Goal: Transaction & Acquisition: Download file/media

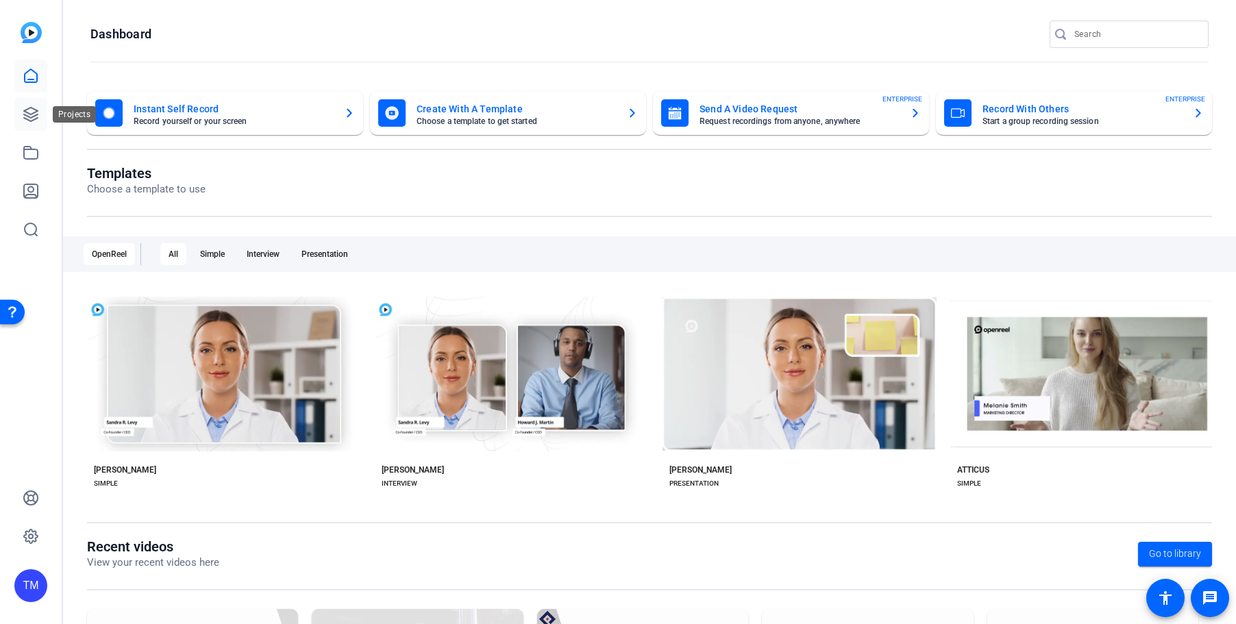
click at [29, 127] on link at bounding box center [30, 114] width 33 height 33
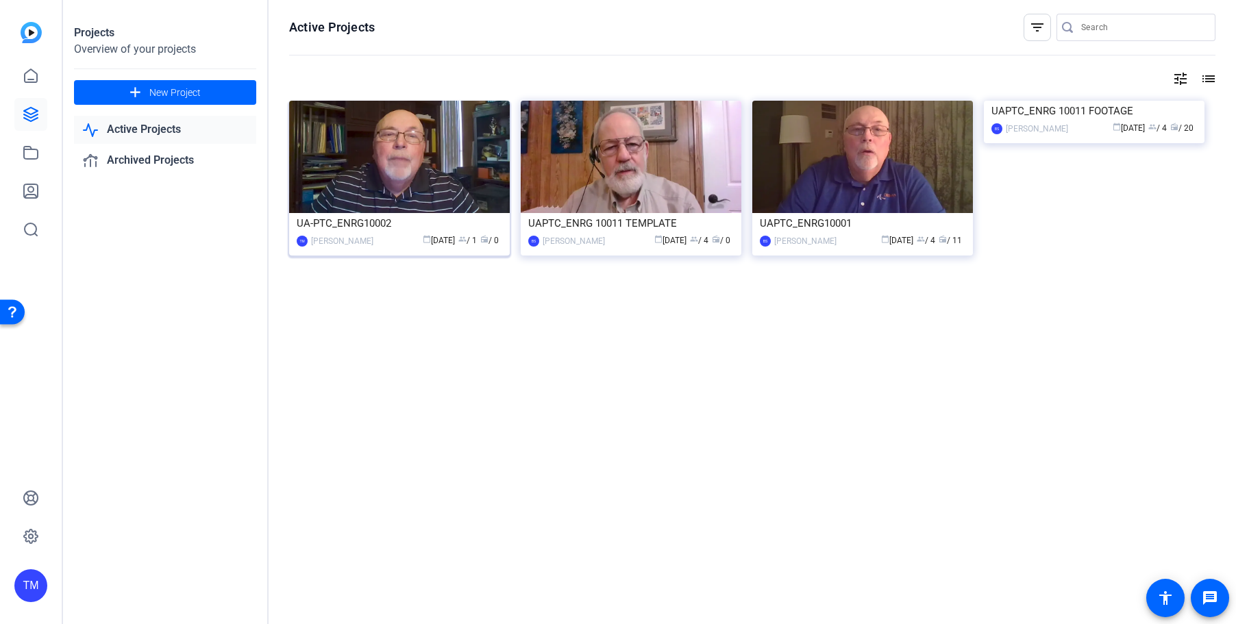
click at [421, 177] on img at bounding box center [399, 157] width 221 height 112
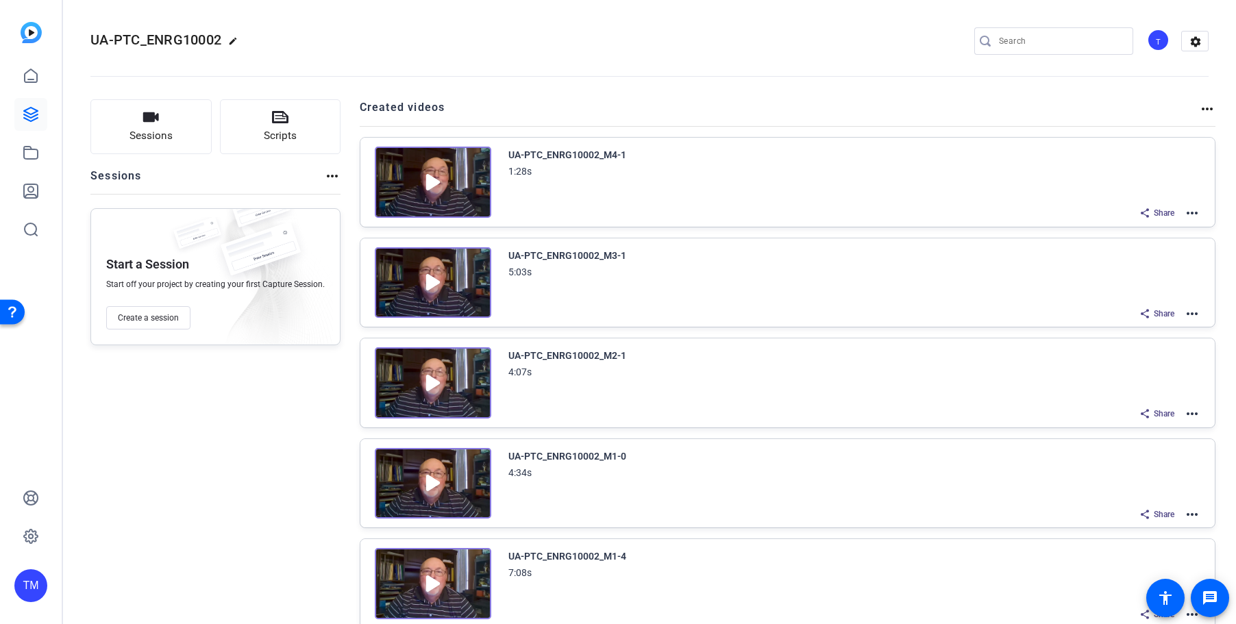
click at [1192, 514] on mat-icon "more_horiz" at bounding box center [1192, 514] width 16 height 16
click at [1147, 401] on span "Edit in Creator" at bounding box center [1141, 394] width 95 height 16
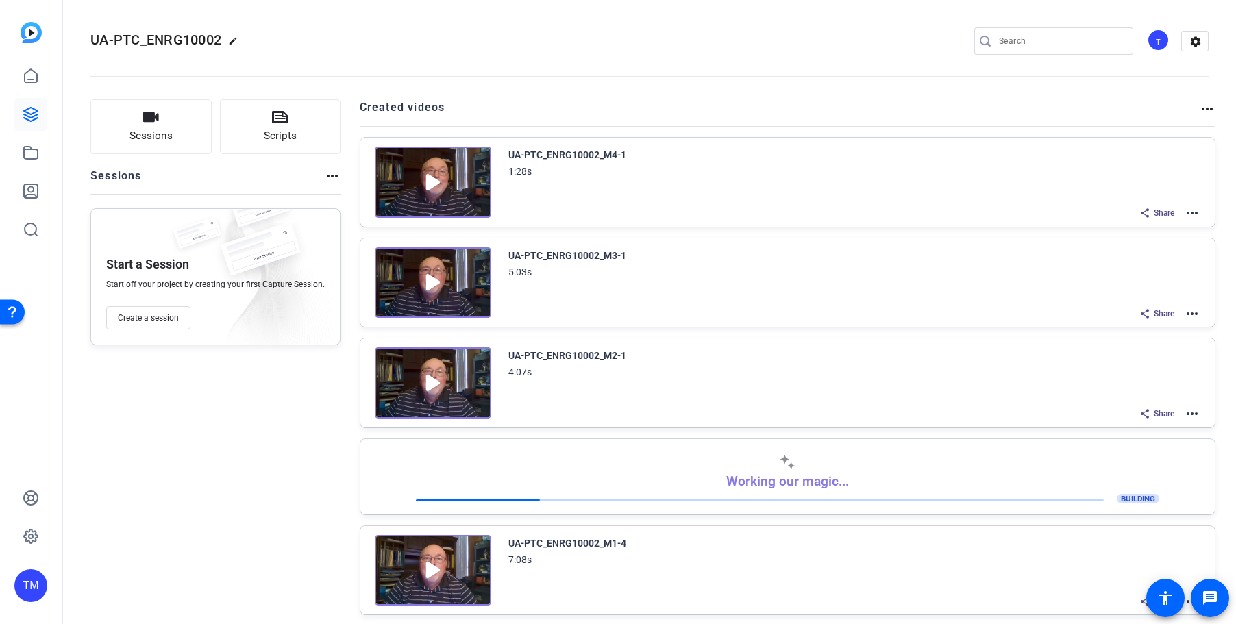
click at [455, 204] on img at bounding box center [433, 182] width 116 height 71
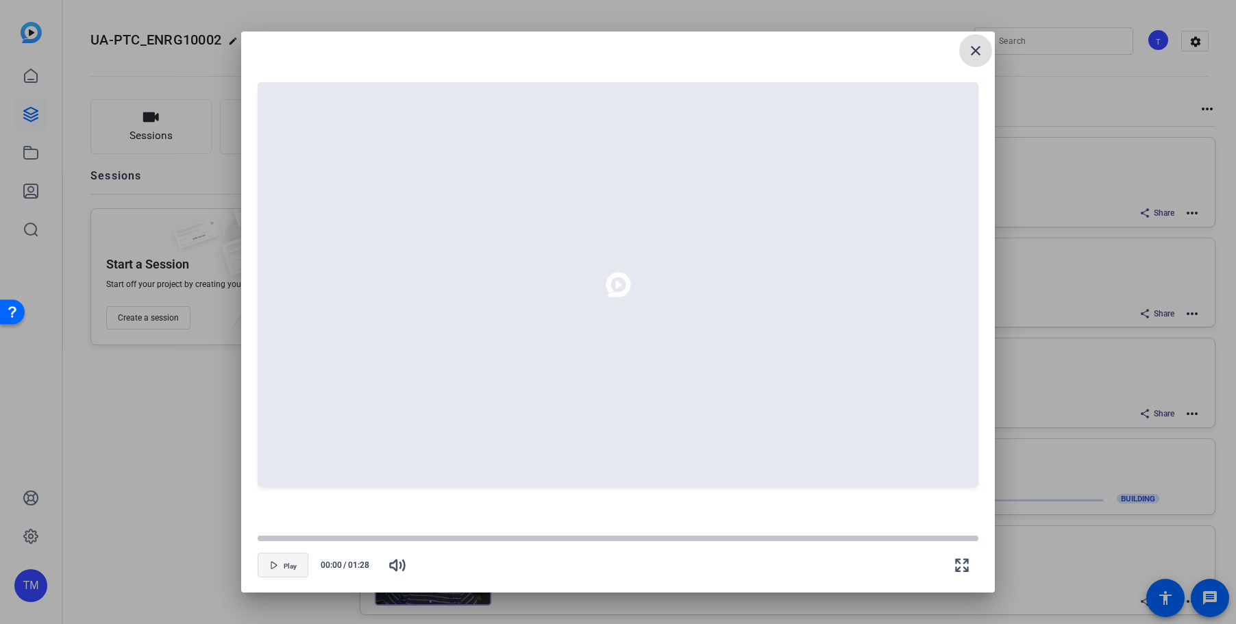
click at [295, 571] on span "button" at bounding box center [282, 565] width 49 height 33
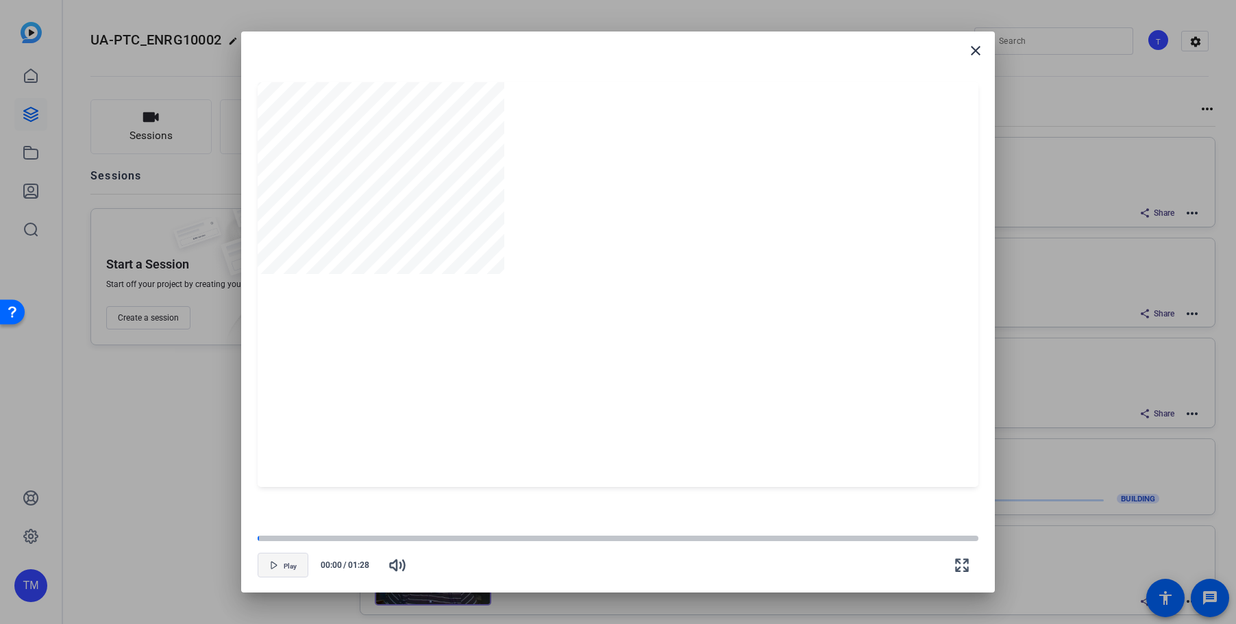
click at [300, 568] on span "button" at bounding box center [282, 565] width 49 height 33
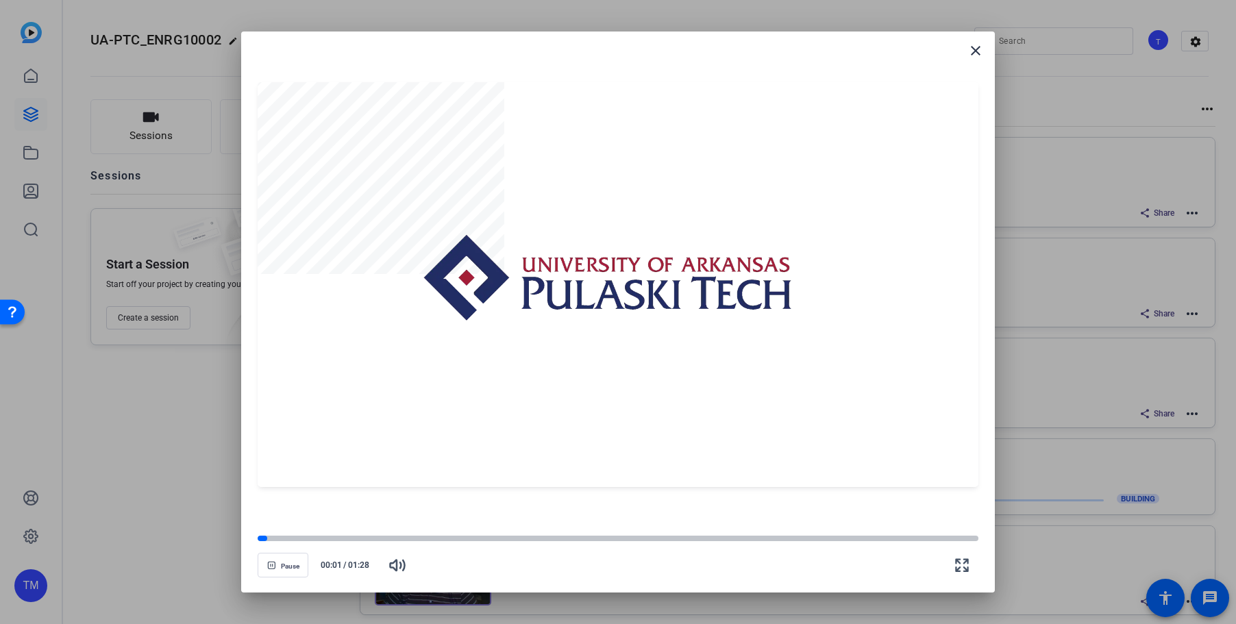
click at [760, 531] on openreel-video-controls "Pause 00:01 / 01:28" at bounding box center [618, 552] width 721 height 48
click at [805, 535] on div at bounding box center [618, 539] width 721 height 10
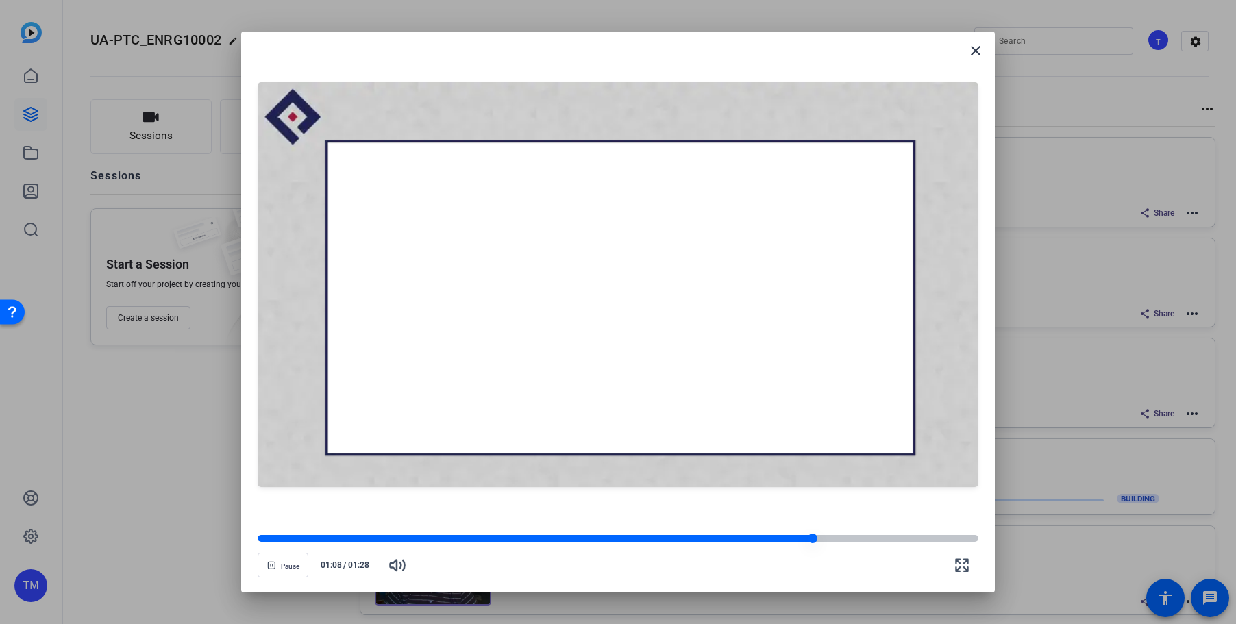
click at [858, 537] on div at bounding box center [618, 538] width 721 height 7
click at [893, 540] on div at bounding box center [618, 538] width 721 height 7
click at [297, 571] on span "button" at bounding box center [282, 565] width 49 height 33
click at [929, 538] on div at bounding box center [618, 538] width 721 height 7
click at [951, 538] on div at bounding box center [618, 538] width 721 height 7
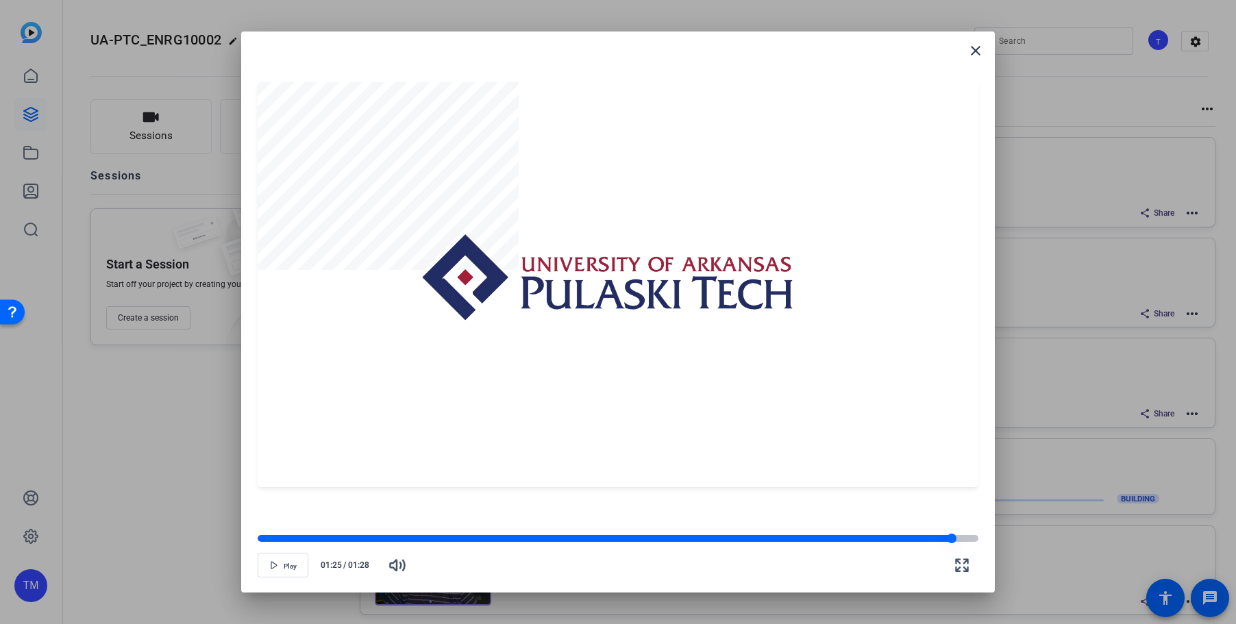
click at [938, 536] on div at bounding box center [605, 538] width 694 height 7
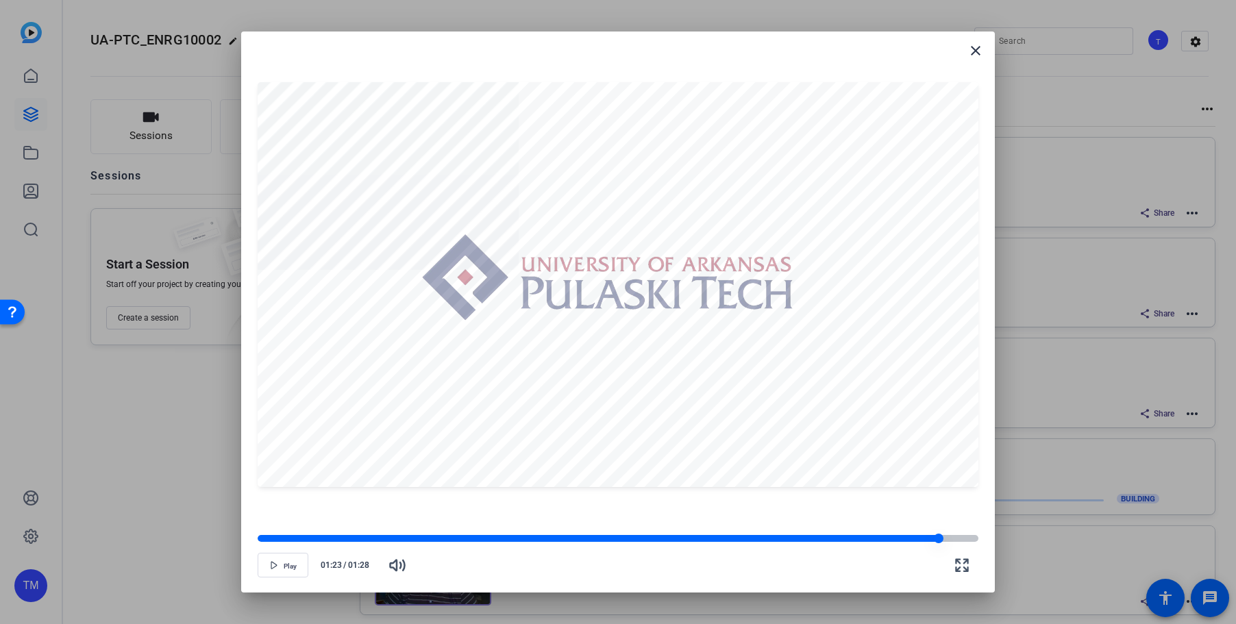
click at [921, 538] on div at bounding box center [598, 538] width 681 height 7
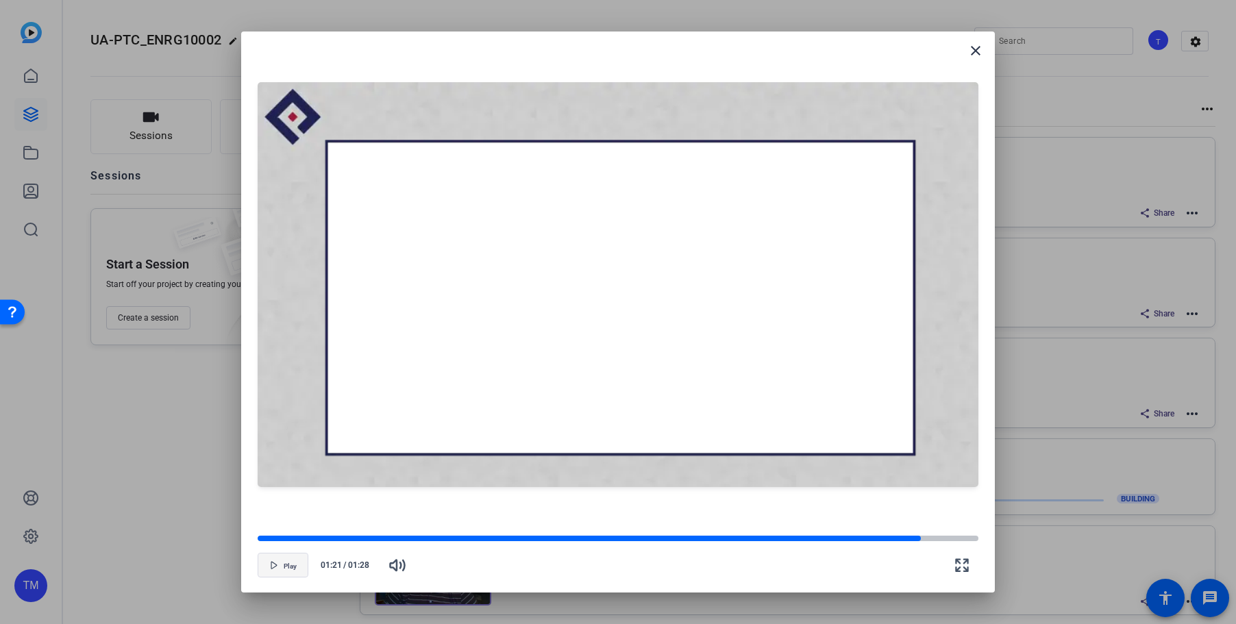
click at [293, 562] on span "Play" at bounding box center [290, 566] width 13 height 8
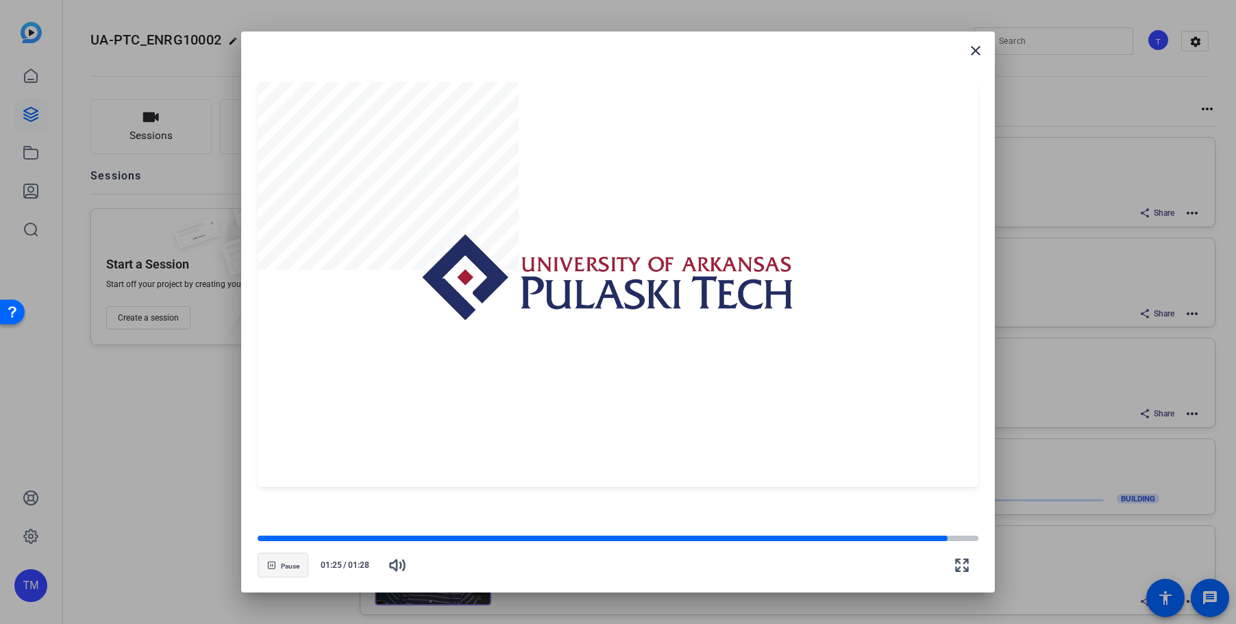
click at [293, 562] on span "Pause" at bounding box center [290, 566] width 18 height 8
click at [988, 44] on span at bounding box center [975, 50] width 33 height 33
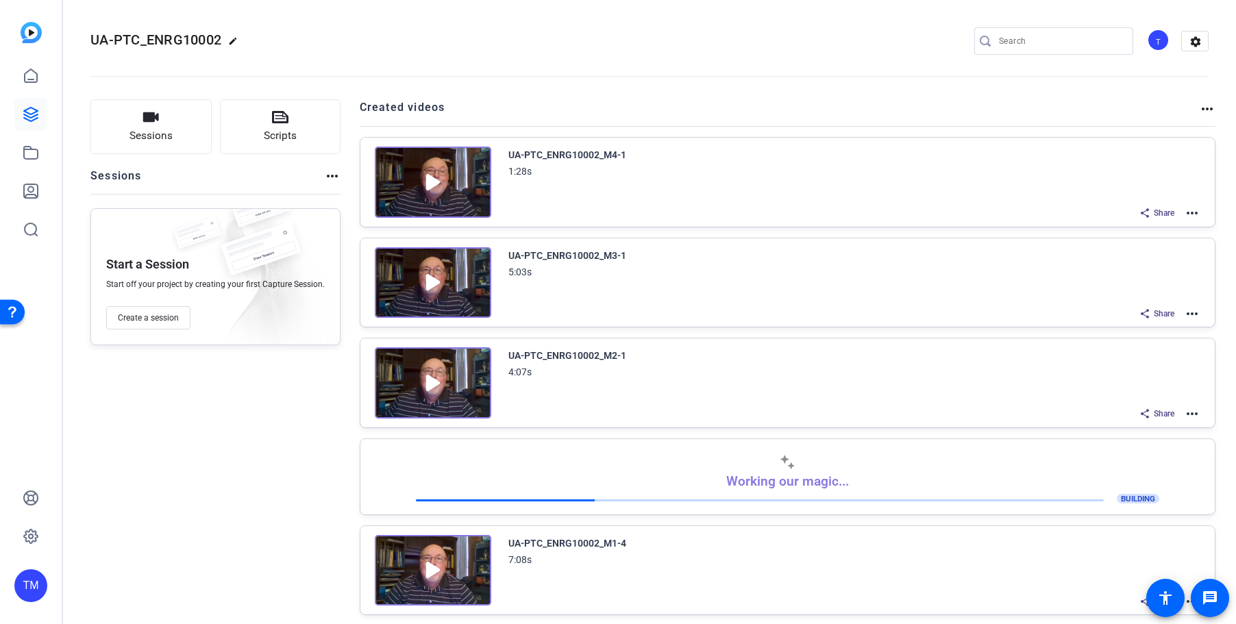
click at [425, 278] on img at bounding box center [433, 282] width 116 height 71
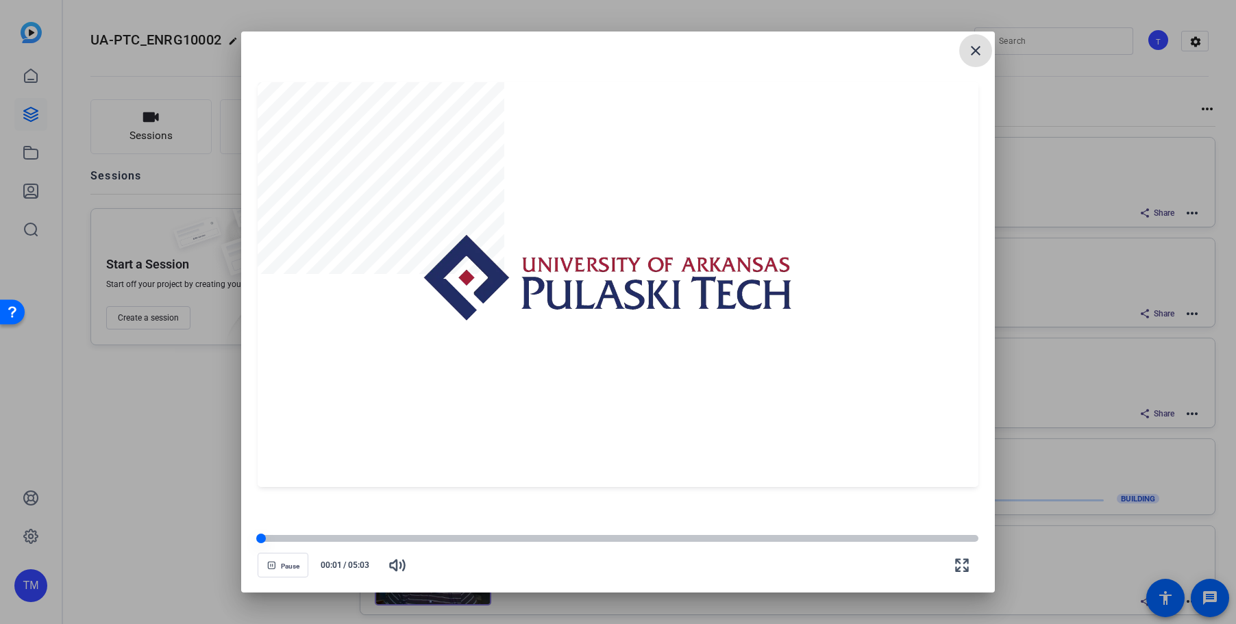
click at [308, 538] on div at bounding box center [618, 538] width 721 height 7
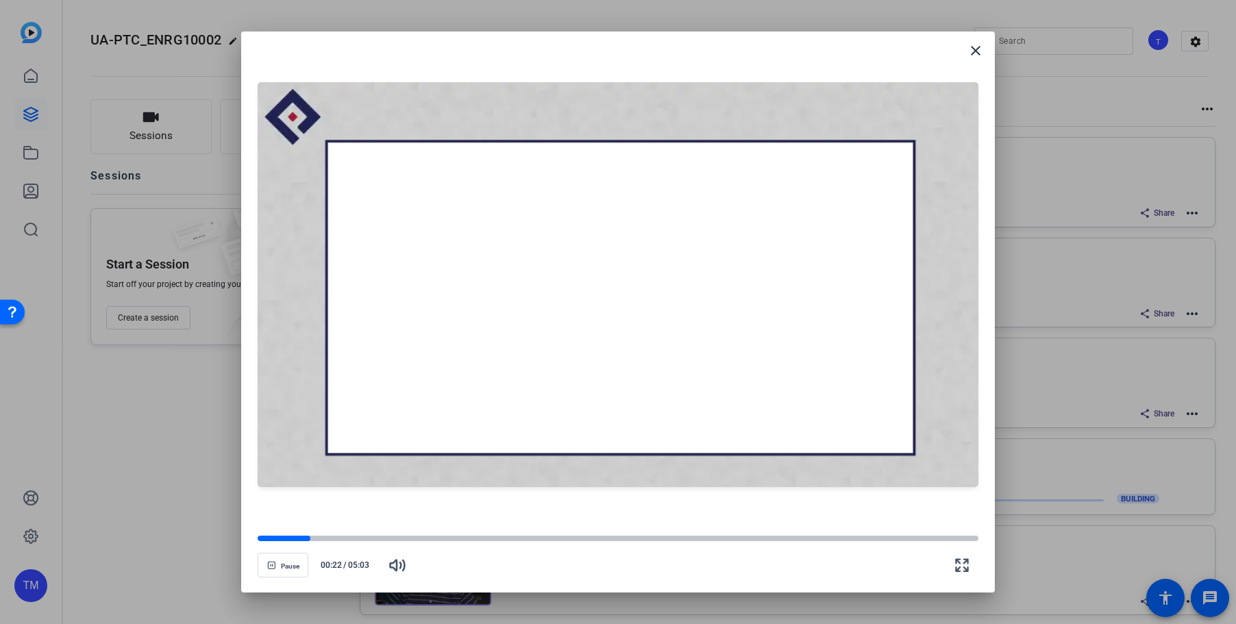
click at [894, 533] on openreel-video-controls "Pause 00:22 / 05:03" at bounding box center [618, 552] width 721 height 48
click at [908, 538] on div at bounding box center [618, 538] width 721 height 7
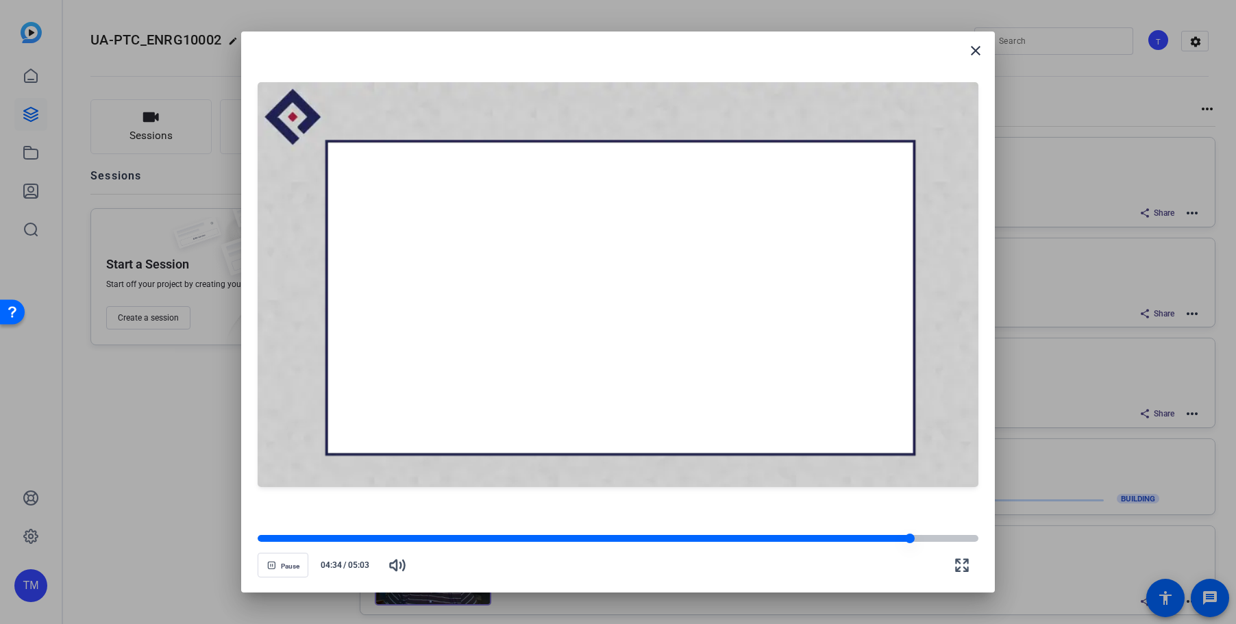
click at [923, 539] on div at bounding box center [618, 538] width 721 height 7
click at [941, 539] on div at bounding box center [618, 538] width 721 height 7
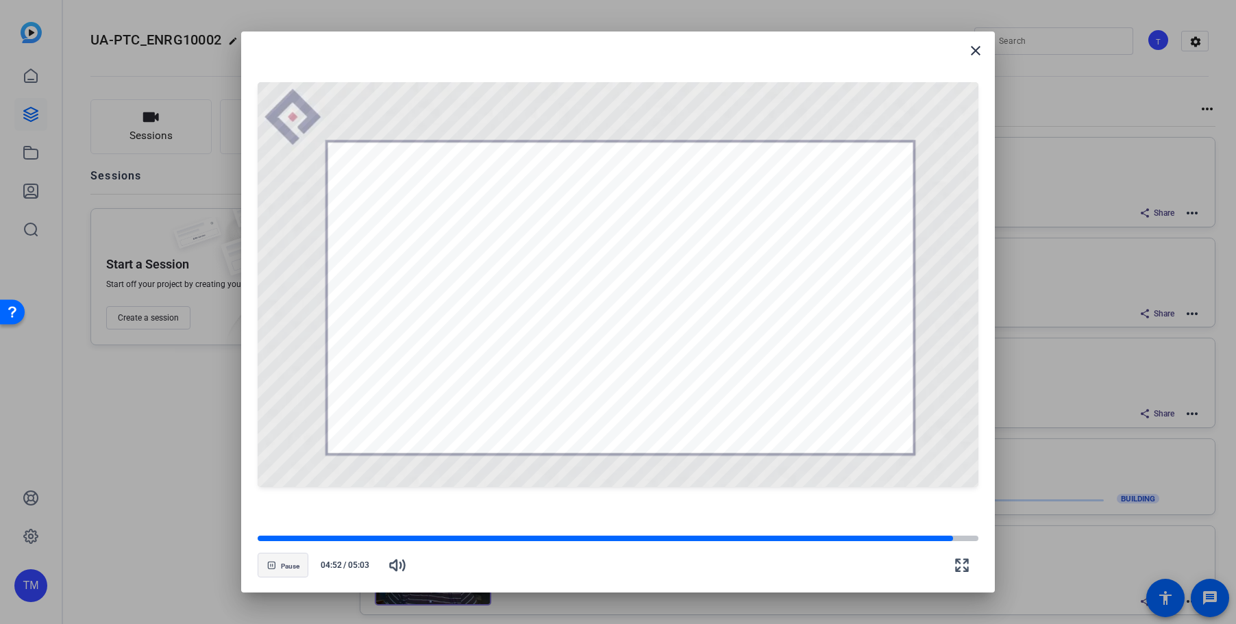
click at [283, 570] on span "Pause" at bounding box center [290, 566] width 18 height 8
click at [968, 49] on mat-icon "close" at bounding box center [975, 50] width 16 height 16
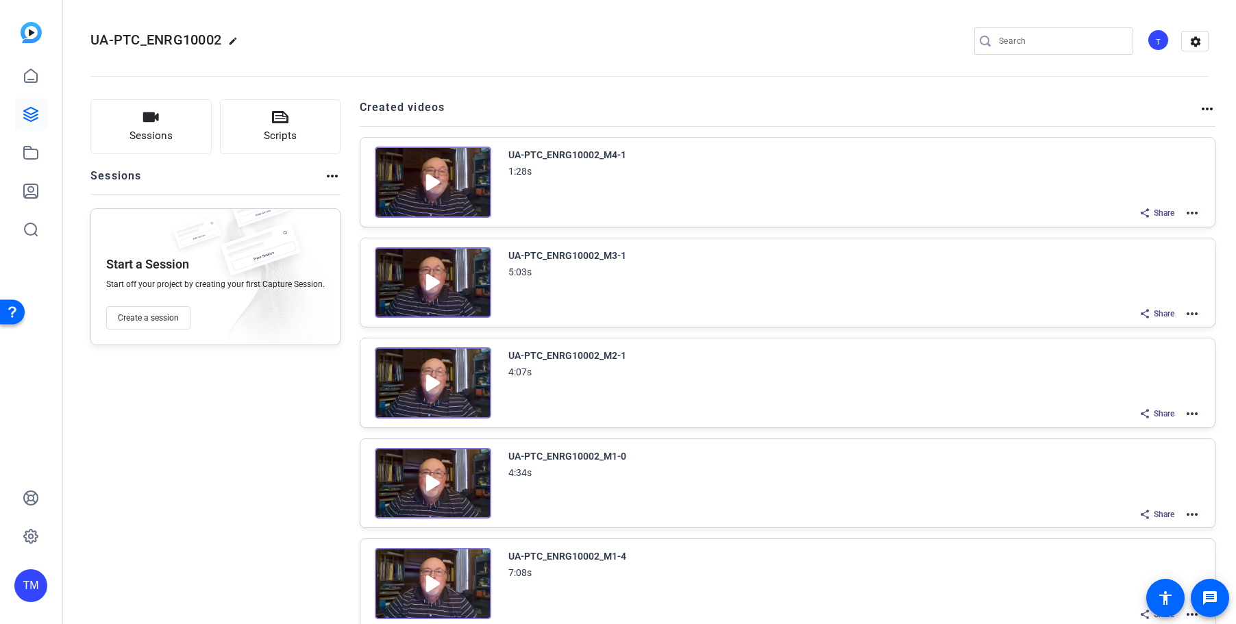
click at [427, 477] on img at bounding box center [433, 483] width 116 height 71
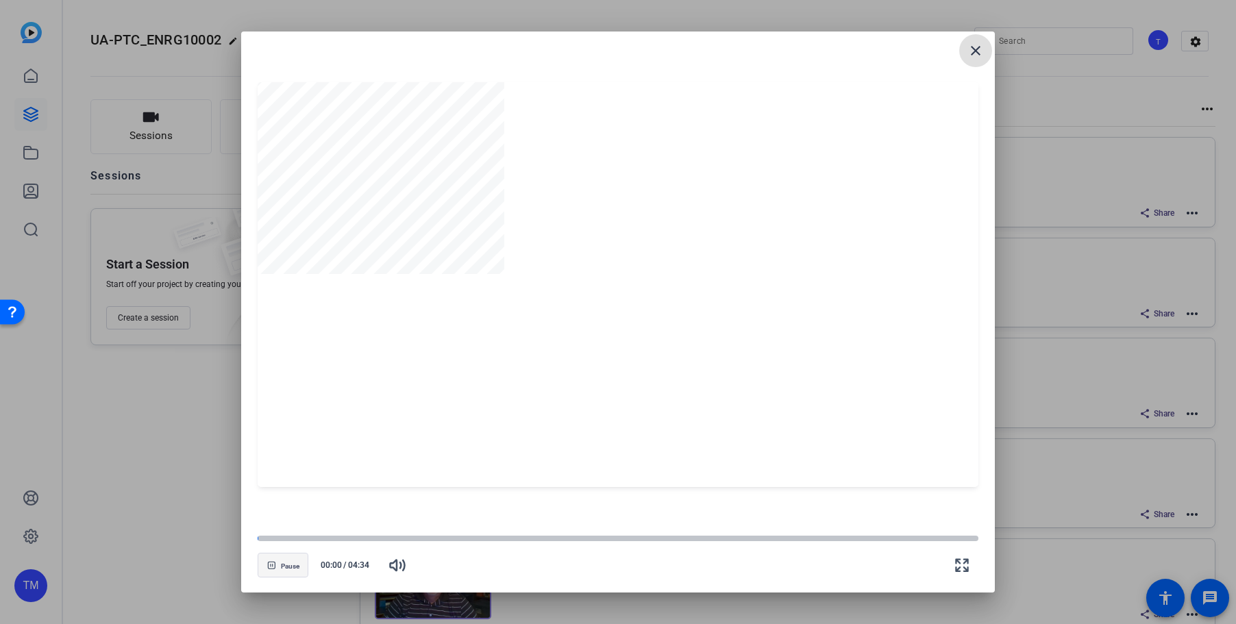
click at [280, 565] on span "button" at bounding box center [282, 565] width 49 height 33
click at [287, 569] on span "Play" at bounding box center [290, 566] width 13 height 8
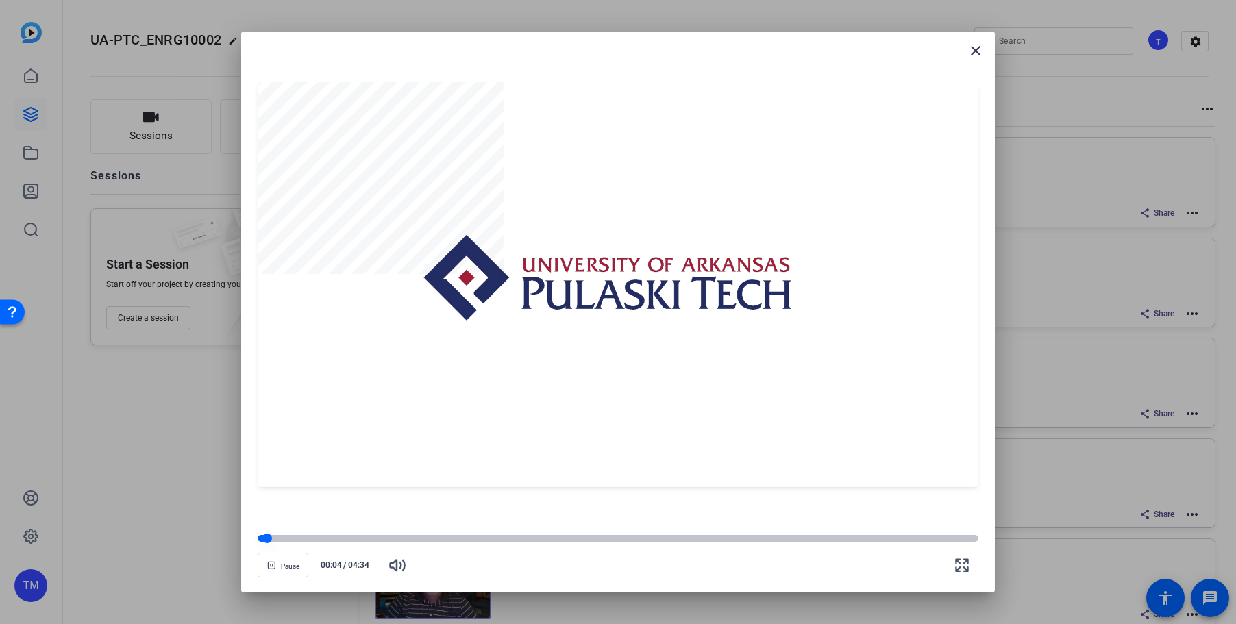
click at [458, 538] on div at bounding box center [618, 538] width 721 height 7
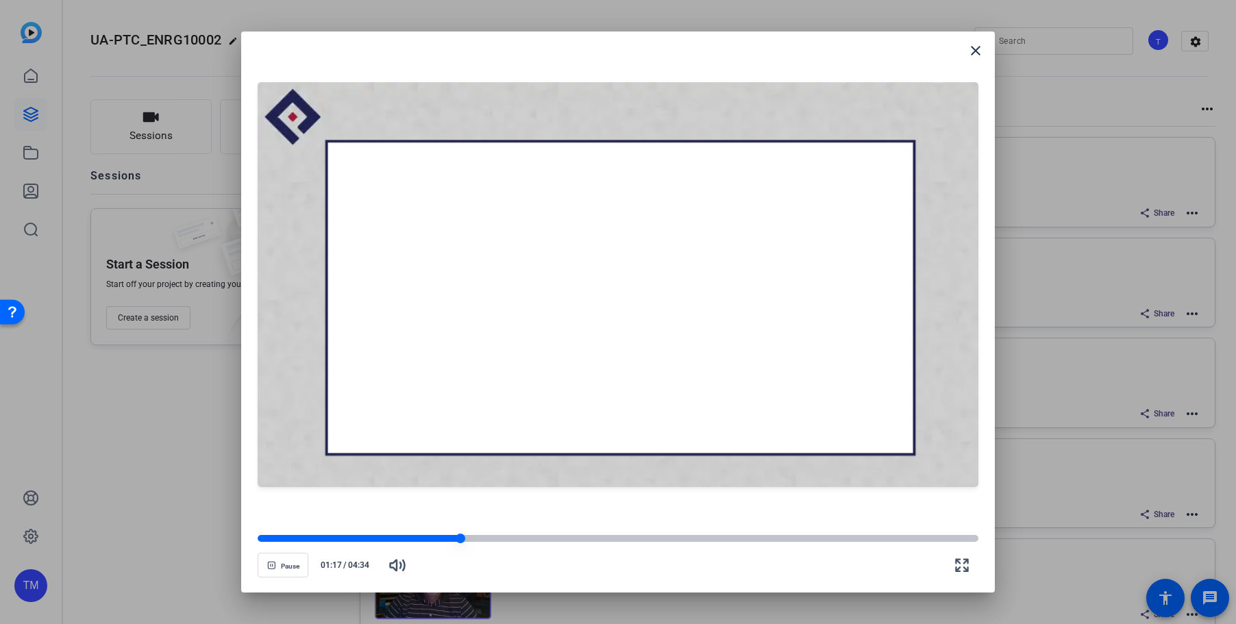
click at [326, 538] on div at bounding box center [359, 538] width 203 height 7
click at [298, 537] on div at bounding box center [293, 538] width 70 height 7
click at [827, 538] on div at bounding box center [618, 538] width 721 height 7
click at [875, 538] on div at bounding box center [618, 538] width 721 height 7
click at [907, 537] on div at bounding box center [618, 538] width 721 height 7
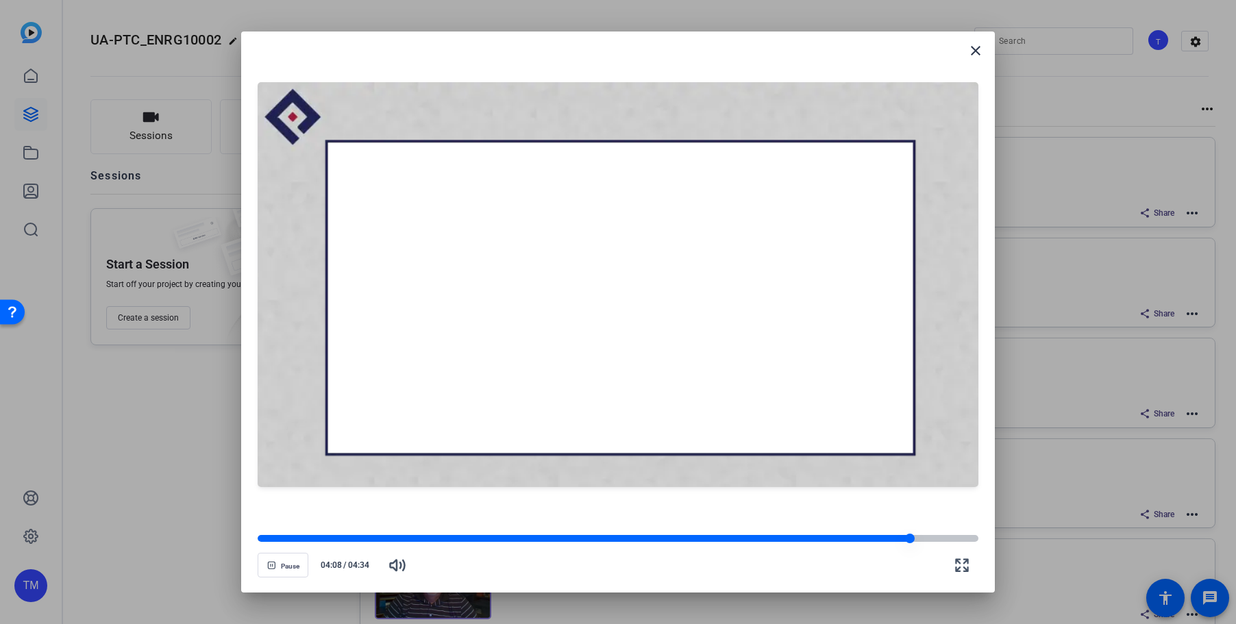
click at [881, 537] on div at bounding box center [584, 538] width 652 height 7
click at [918, 542] on div at bounding box center [618, 538] width 721 height 7
click at [942, 542] on div at bounding box center [618, 538] width 721 height 7
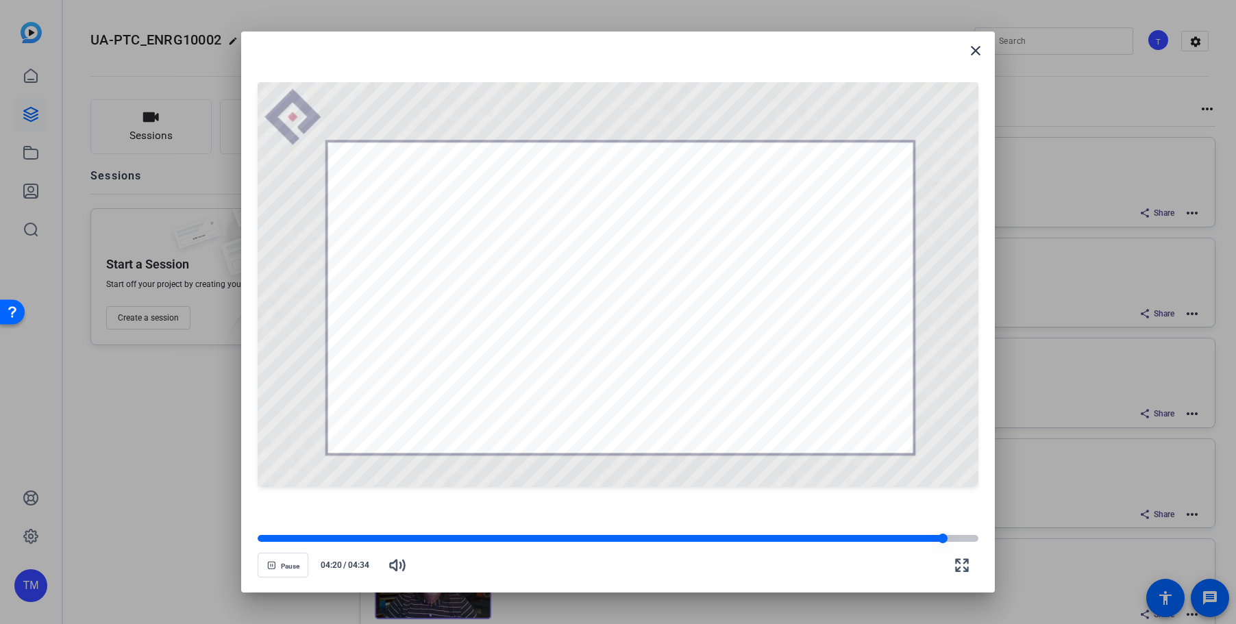
click at [955, 541] on div at bounding box center [618, 538] width 721 height 7
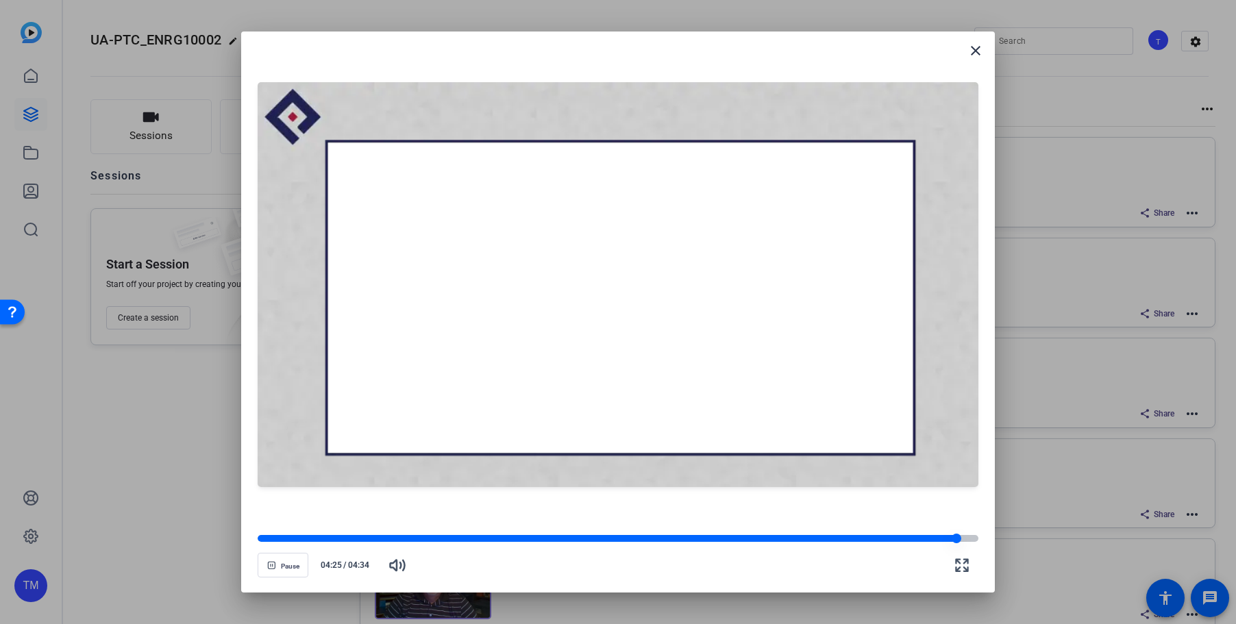
click at [933, 536] on div at bounding box center [607, 538] width 699 height 7
click at [279, 567] on span "button" at bounding box center [282, 565] width 49 height 33
click at [981, 49] on mat-icon "close" at bounding box center [975, 50] width 16 height 16
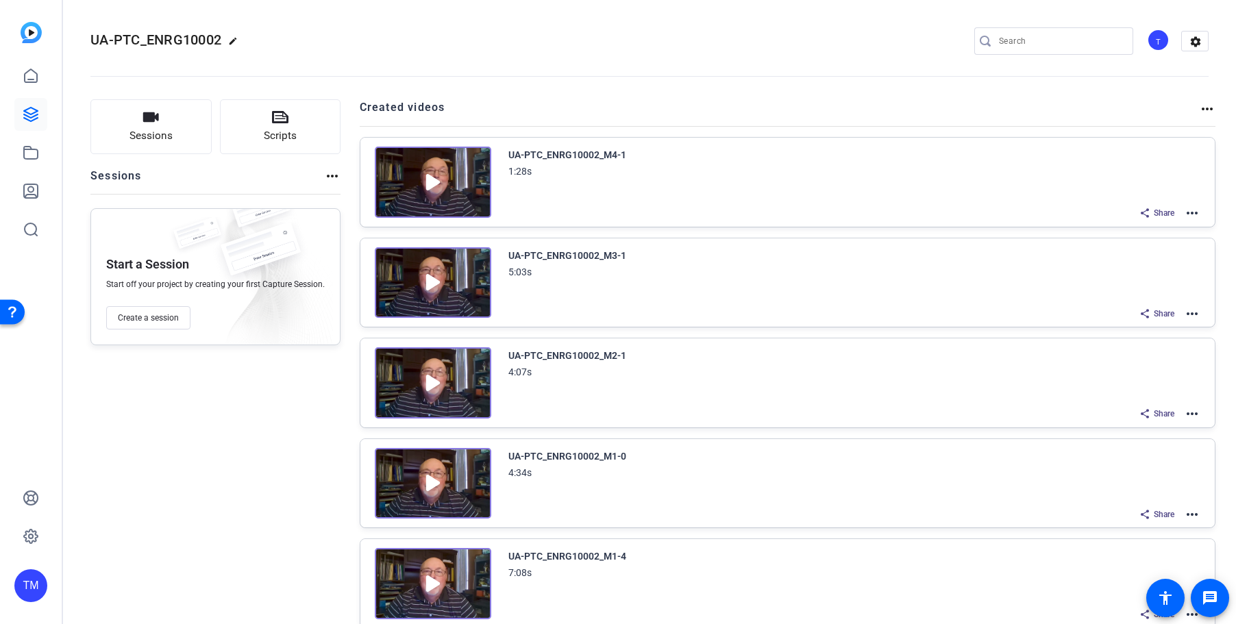
click at [427, 595] on img at bounding box center [433, 583] width 116 height 71
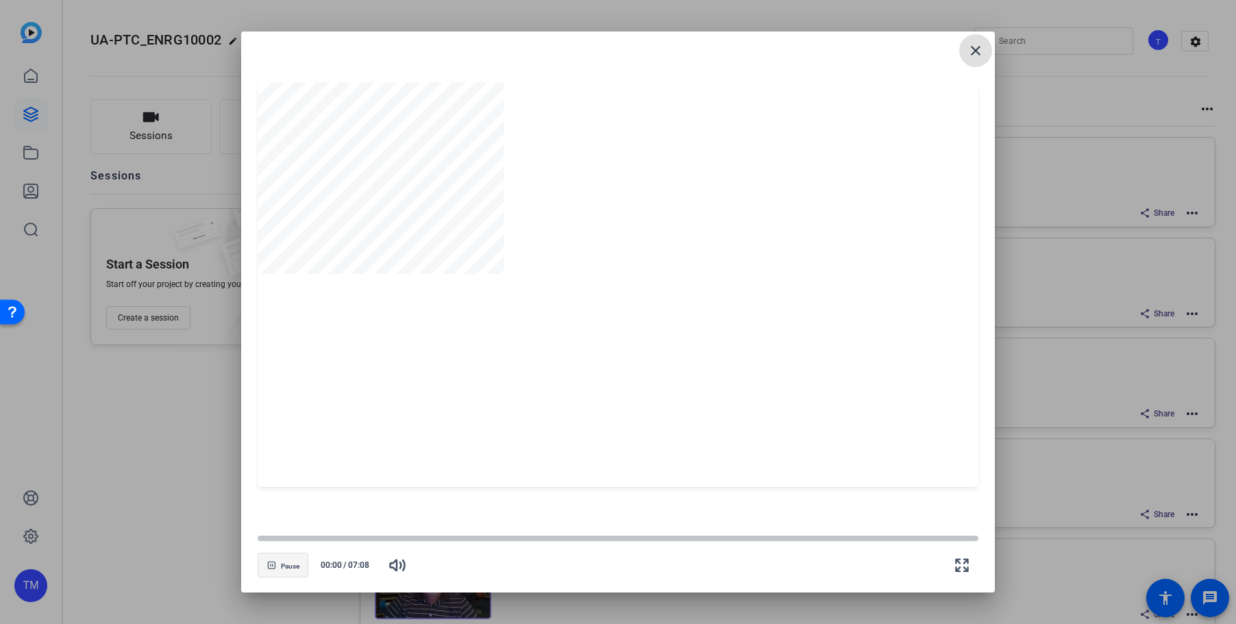
click at [290, 565] on span "Pause" at bounding box center [290, 566] width 18 height 8
click at [292, 563] on span "Play" at bounding box center [290, 566] width 13 height 8
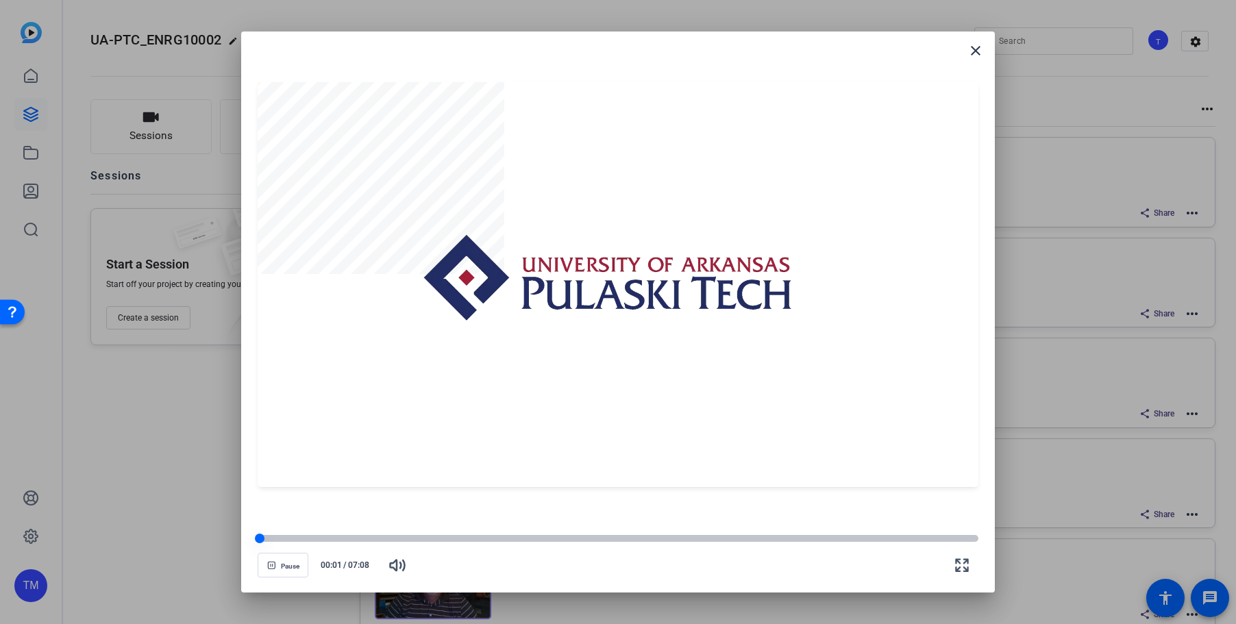
click at [898, 537] on div at bounding box center [618, 538] width 721 height 7
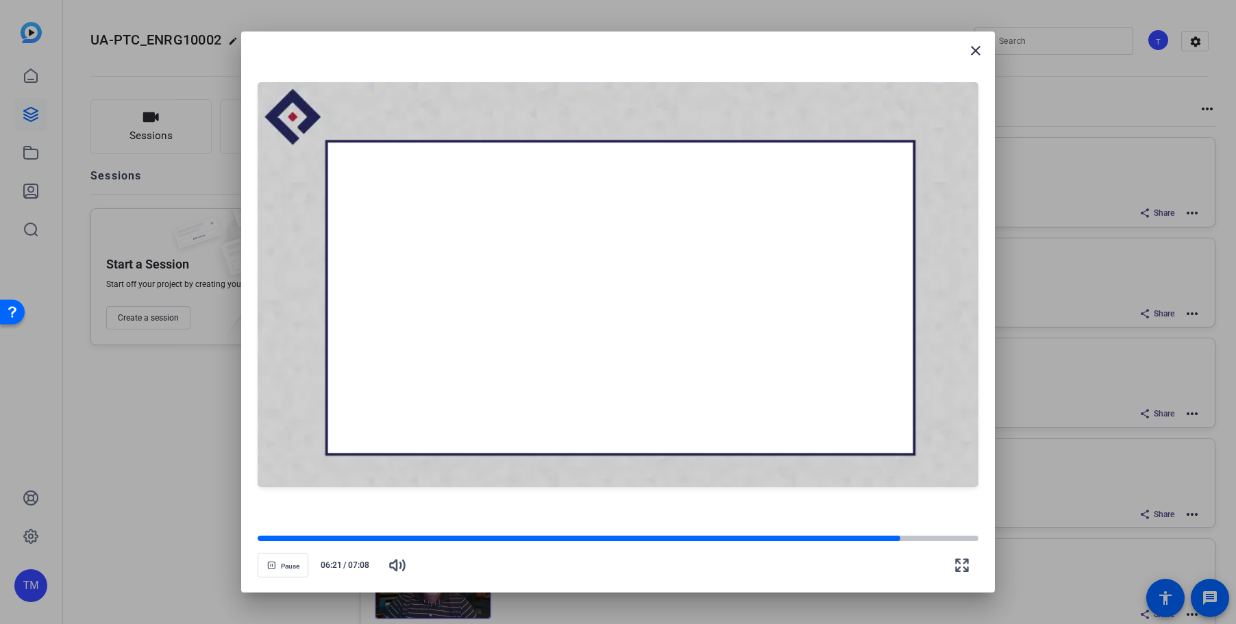
click at [925, 533] on openreel-video-controls "Pause 06:21 / 07:08" at bounding box center [618, 552] width 721 height 48
click at [918, 536] on div at bounding box center [618, 538] width 721 height 7
click at [933, 537] on div at bounding box center [618, 538] width 721 height 7
click at [949, 537] on div at bounding box center [618, 538] width 721 height 7
click at [942, 537] on div at bounding box center [604, 538] width 692 height 7
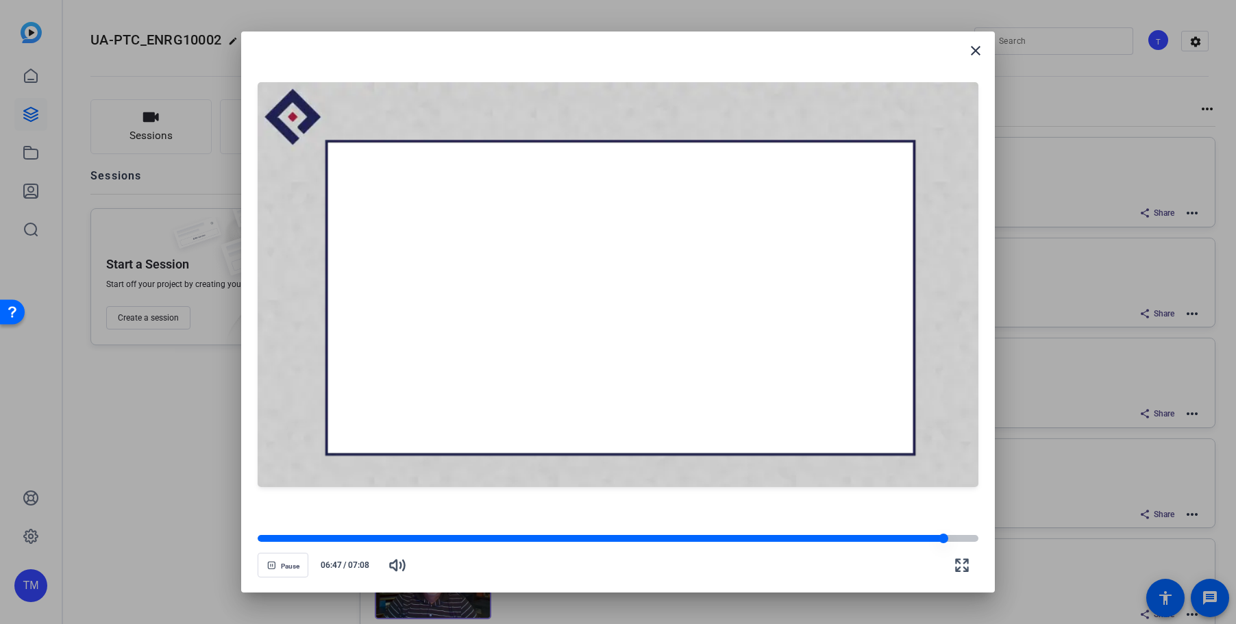
click at [929, 537] on div at bounding box center [601, 538] width 686 height 7
click at [975, 50] on mat-icon "close" at bounding box center [975, 50] width 16 height 16
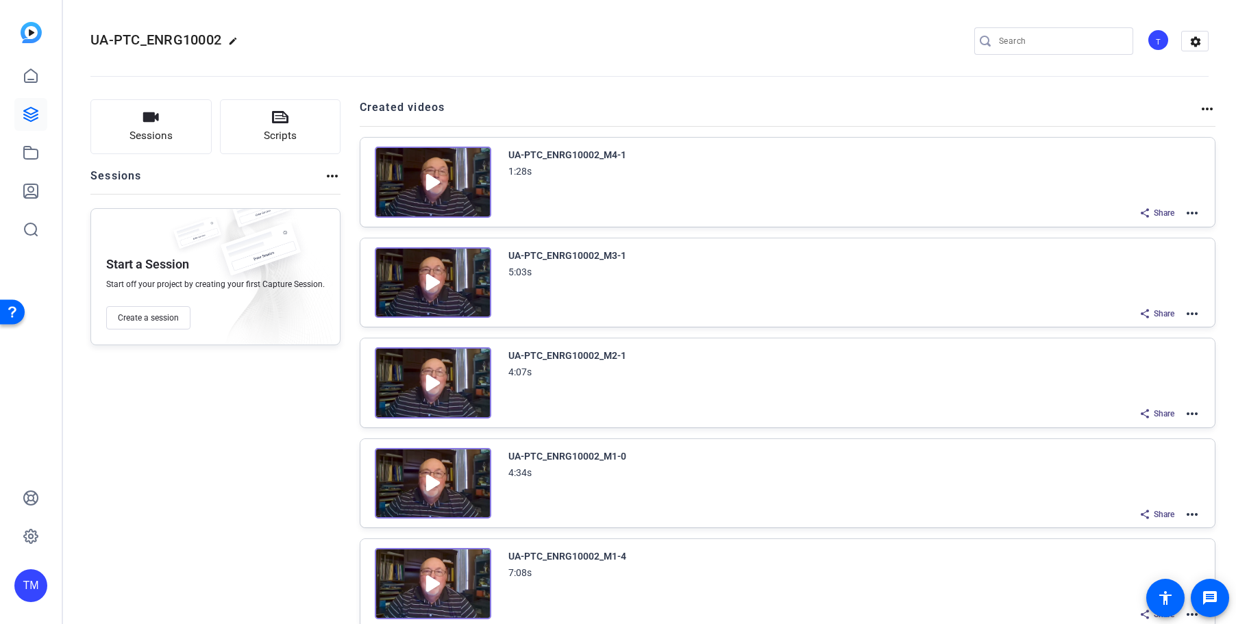
click at [1190, 516] on mat-icon "more_horiz" at bounding box center [1192, 514] width 16 height 16
click at [1153, 499] on span "Download Video" at bounding box center [1141, 496] width 95 height 16
